Goal: Task Accomplishment & Management: Complete application form

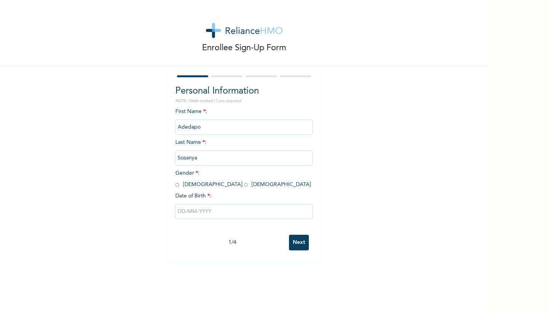
click at [175, 185] on input "radio" at bounding box center [177, 184] width 4 height 7
radio input "true"
click at [181, 212] on input "text" at bounding box center [243, 211] width 137 height 15
select select "7"
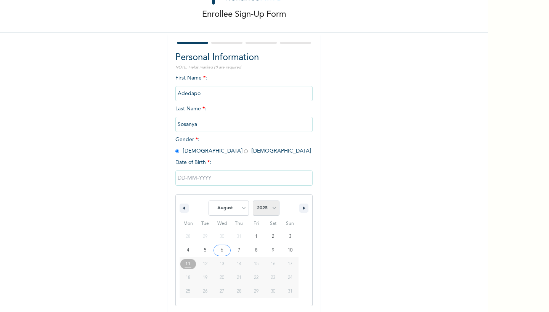
select select "1975"
select select "3"
type input "[DATE]"
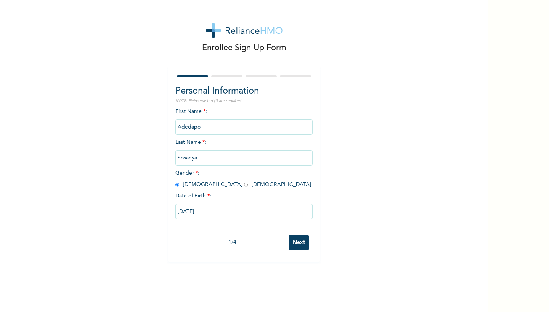
click at [297, 242] on input "Next" at bounding box center [299, 243] width 20 height 16
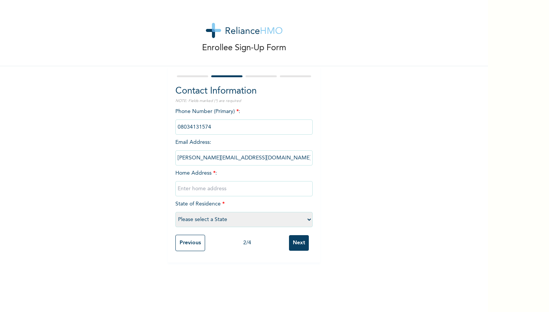
click at [189, 156] on input "[PERSON_NAME][EMAIL_ADDRESS][DOMAIN_NAME]" at bounding box center [243, 158] width 137 height 15
click at [192, 158] on input "[PERSON_NAME][EMAIL_ADDRESS][DOMAIN_NAME]" at bounding box center [243, 158] width 137 height 15
type input "[STREET_ADDRESS] Ibadan"
select select "31"
click at [298, 242] on input "Next" at bounding box center [299, 244] width 20 height 16
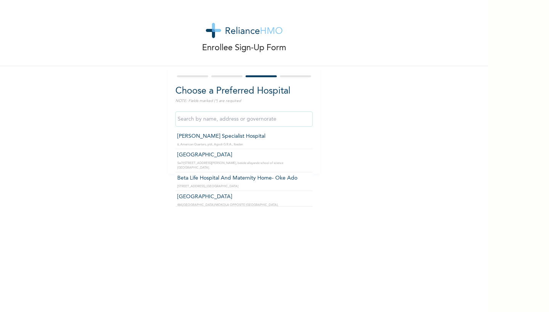
click at [229, 119] on input "text" at bounding box center [243, 119] width 137 height 15
click at [270, 119] on input "Metro Eyes Nigeria Ltd -Bodija" at bounding box center [243, 119] width 137 height 15
type input "M"
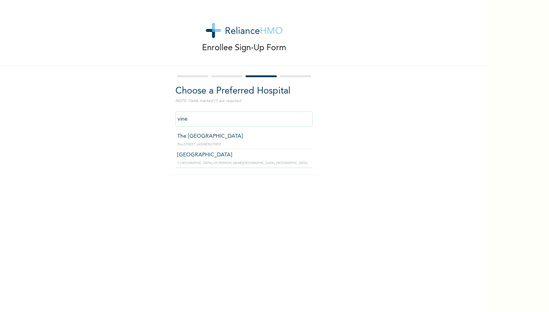
type input "[GEOGRAPHIC_DATA]"
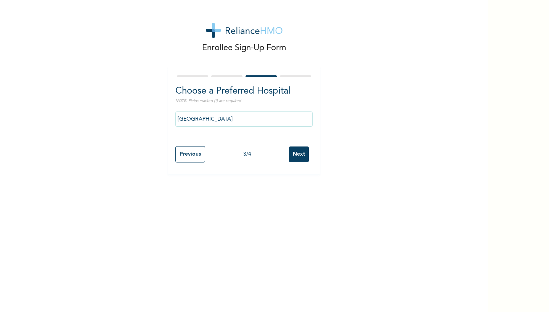
click at [297, 154] on input "Next" at bounding box center [299, 155] width 20 height 16
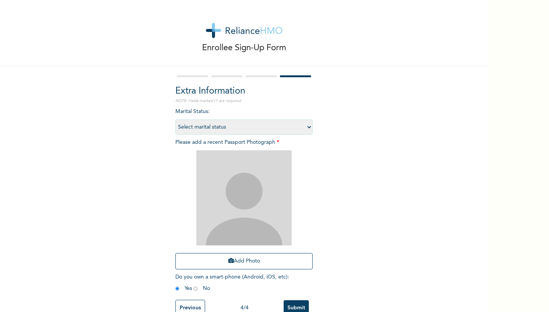
select select "1"
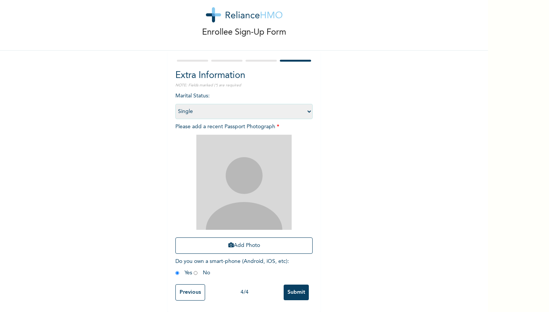
scroll to position [22, 0]
click at [295, 285] on input "Submit" at bounding box center [296, 293] width 25 height 16
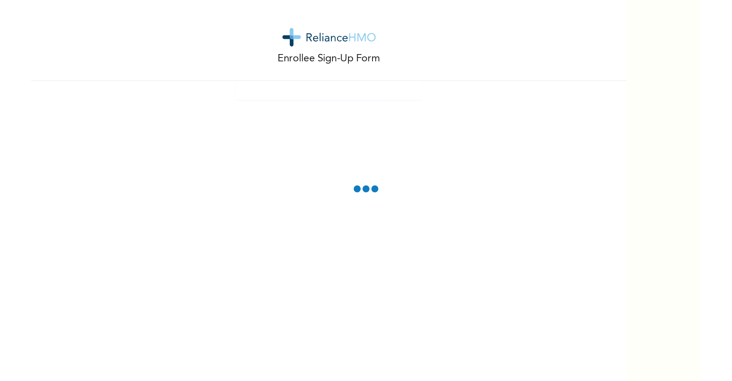
scroll to position [0, 0]
